Goal: Task Accomplishment & Management: Manage account settings

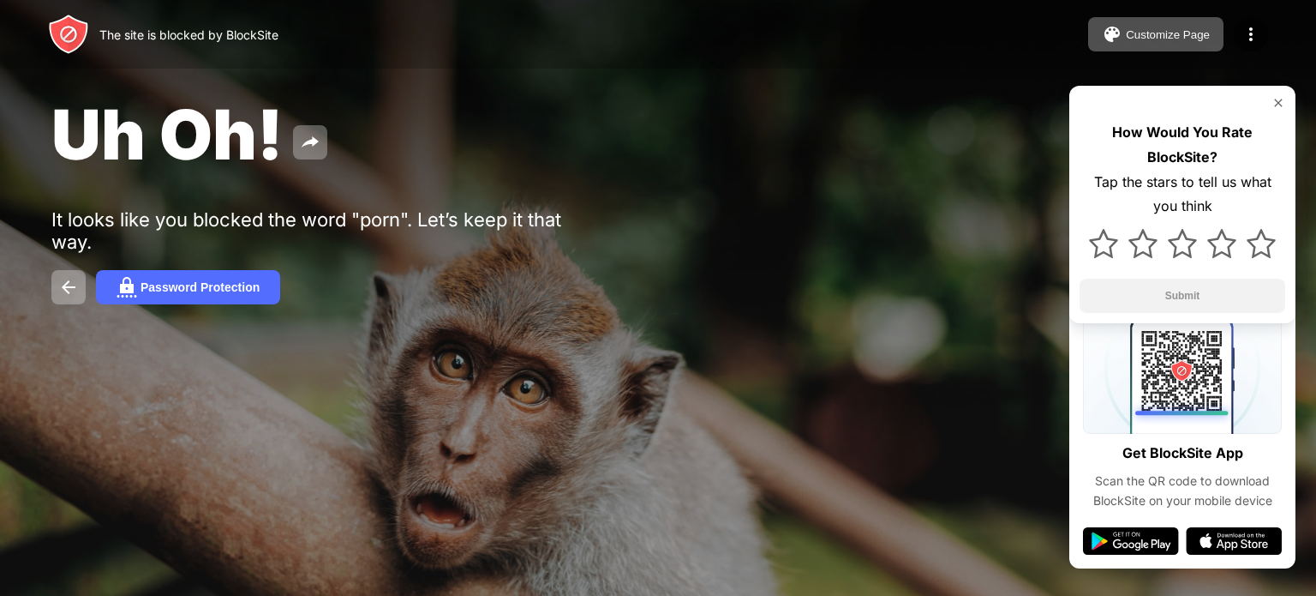
click at [0, 394] on div "Uh Oh! It looks like you blocked the word "porn". Let’s keep it that way. Passw…" at bounding box center [658, 198] width 1316 height 397
click at [157, 281] on div "Password Protection" at bounding box center [200, 287] width 119 height 14
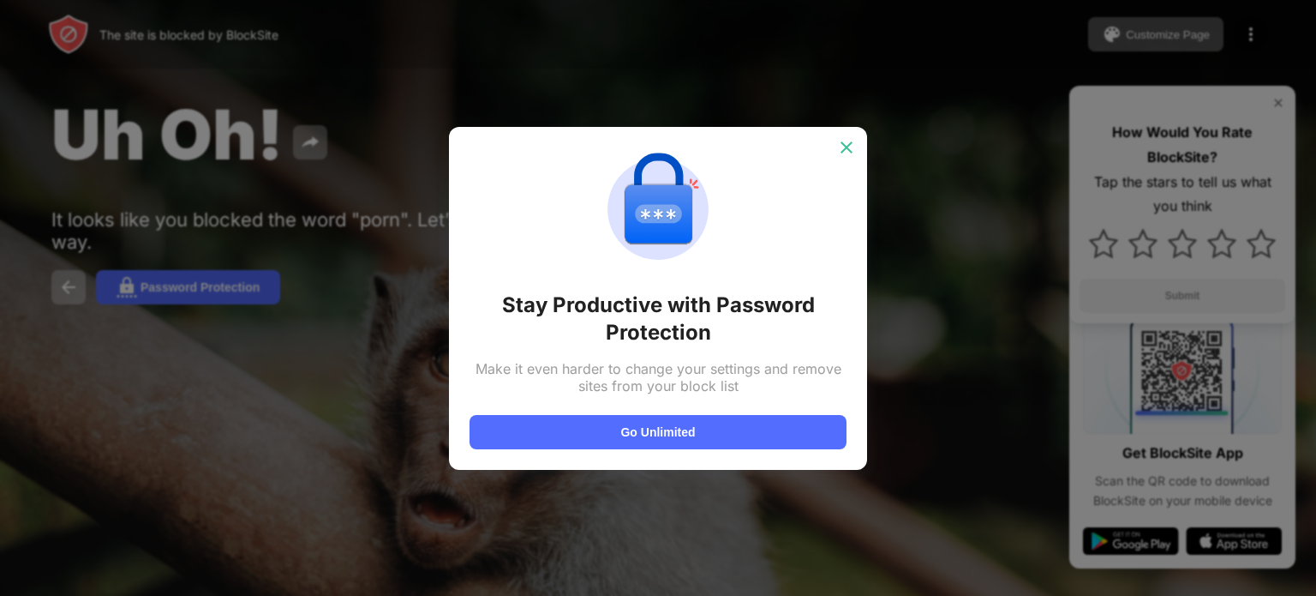
click at [853, 143] on img at bounding box center [846, 147] width 17 height 17
